Goal: Find specific page/section: Find specific page/section

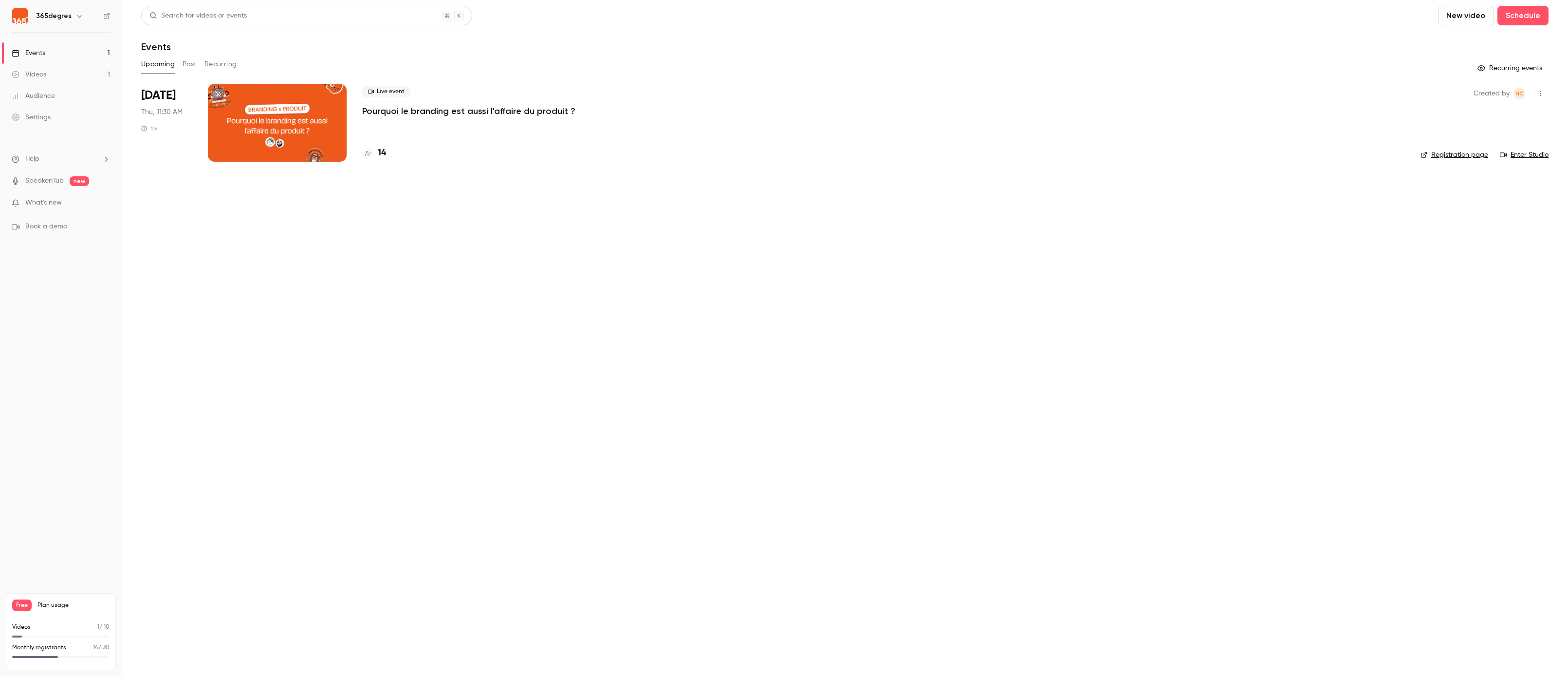
click at [373, 158] on div "14" at bounding box center [373, 153] width 24 height 14
